Goal: Transaction & Acquisition: Purchase product/service

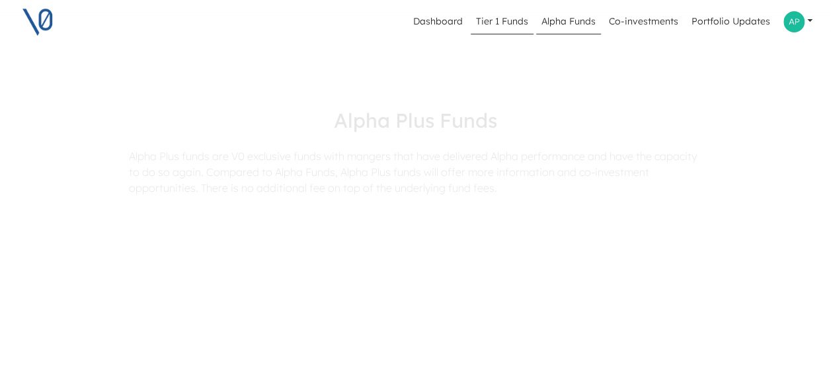
click at [511, 26] on link "Tier 1 Funds" at bounding box center [502, 21] width 63 height 25
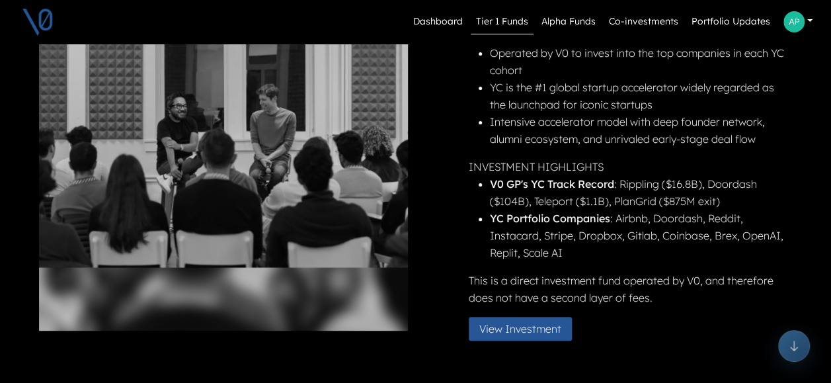
scroll to position [198, 0]
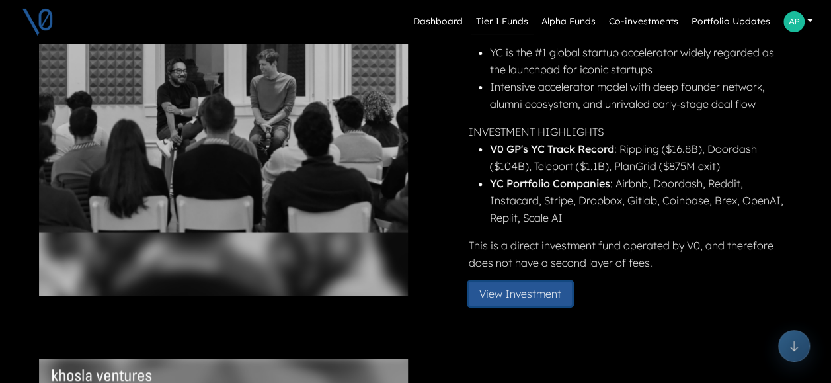
click at [497, 296] on button "View Investment" at bounding box center [520, 294] width 103 height 24
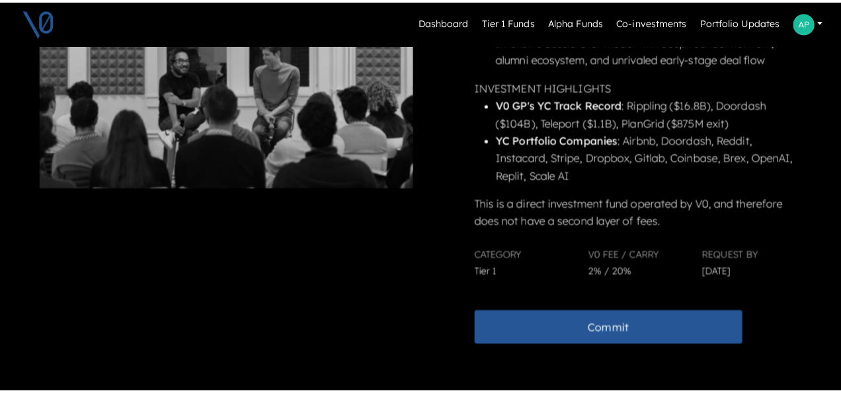
scroll to position [275, 0]
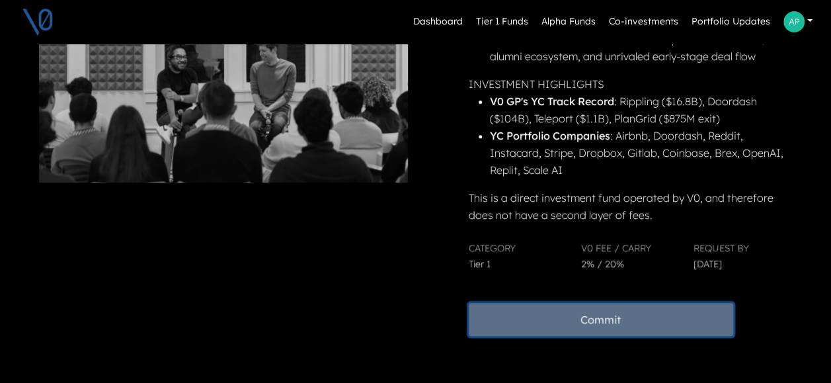
click at [595, 319] on button "Commit" at bounding box center [601, 319] width 265 height 33
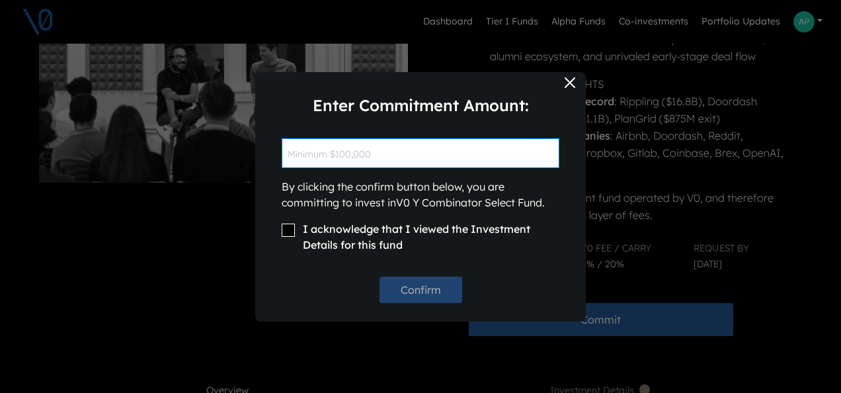
click at [358, 157] on input "text" at bounding box center [421, 153] width 278 height 30
type input "$100.000"
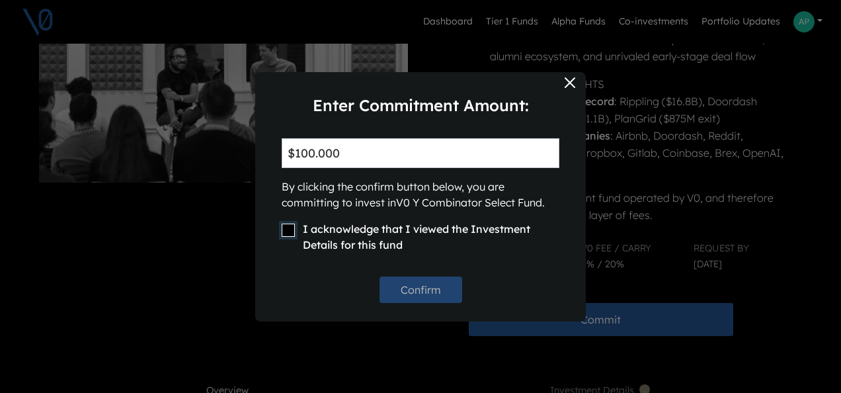
click at [291, 230] on input "I acknowledge that I viewed the Investment Details for this fund" at bounding box center [288, 230] width 13 height 13
checkbox input "true"
click at [418, 290] on button "Confirm" at bounding box center [421, 289] width 83 height 26
checkbox input "false"
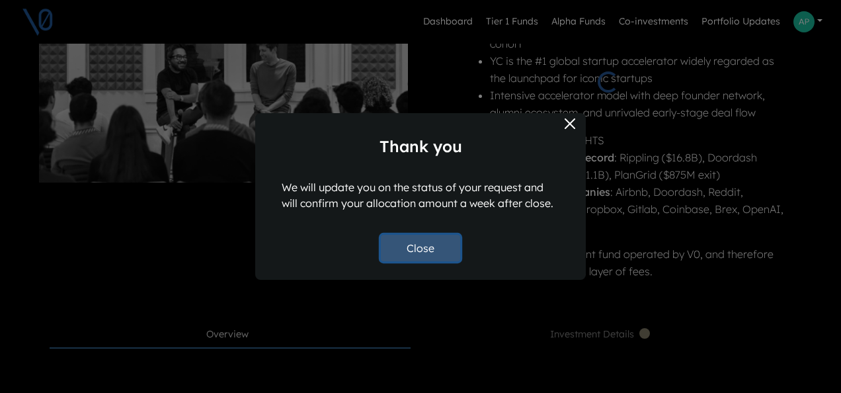
click at [419, 247] on button "Close" at bounding box center [420, 248] width 79 height 26
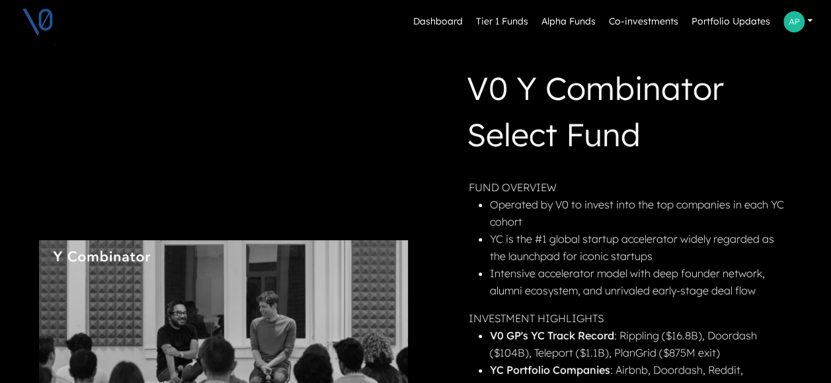
scroll to position [0, 0]
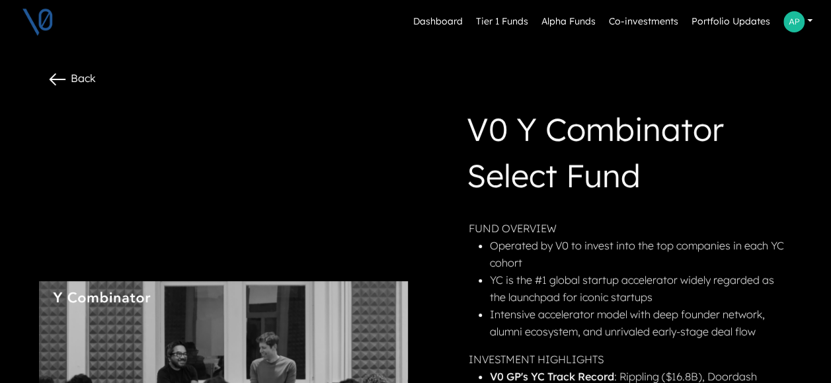
click at [807, 21] on link at bounding box center [798, 22] width 40 height 32
